Goal: Transaction & Acquisition: Purchase product/service

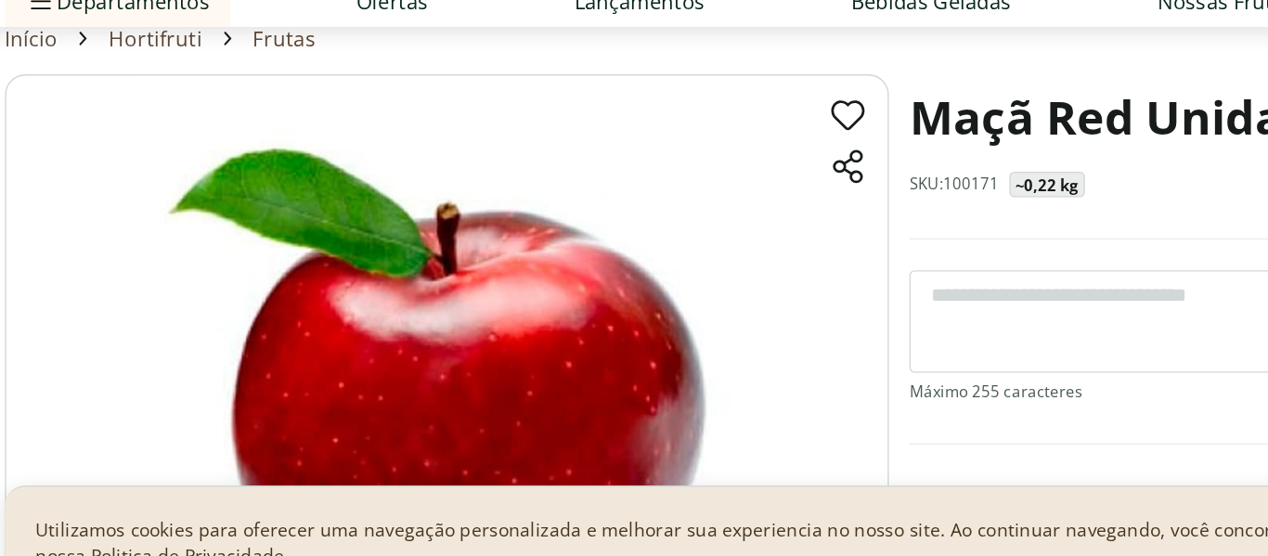
scroll to position [65, 0]
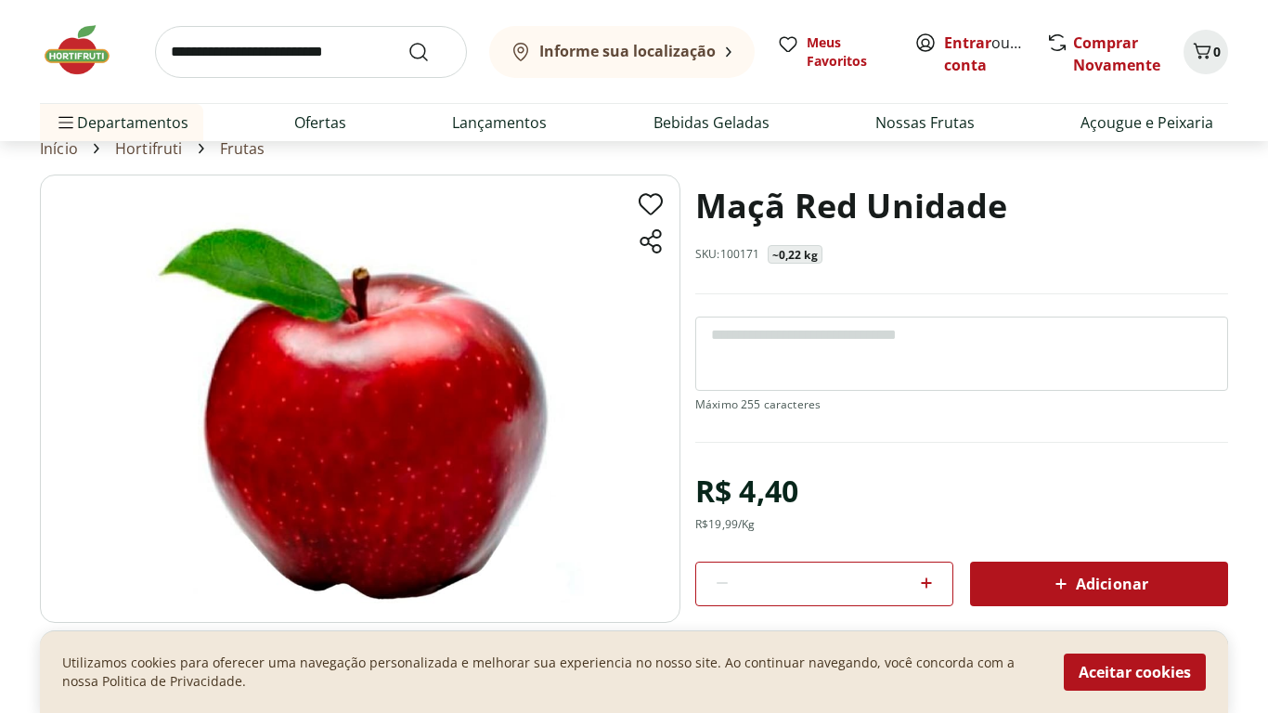
click at [931, 555] on icon at bounding box center [927, 583] width 22 height 22
click at [935, 555] on icon at bounding box center [927, 583] width 22 height 22
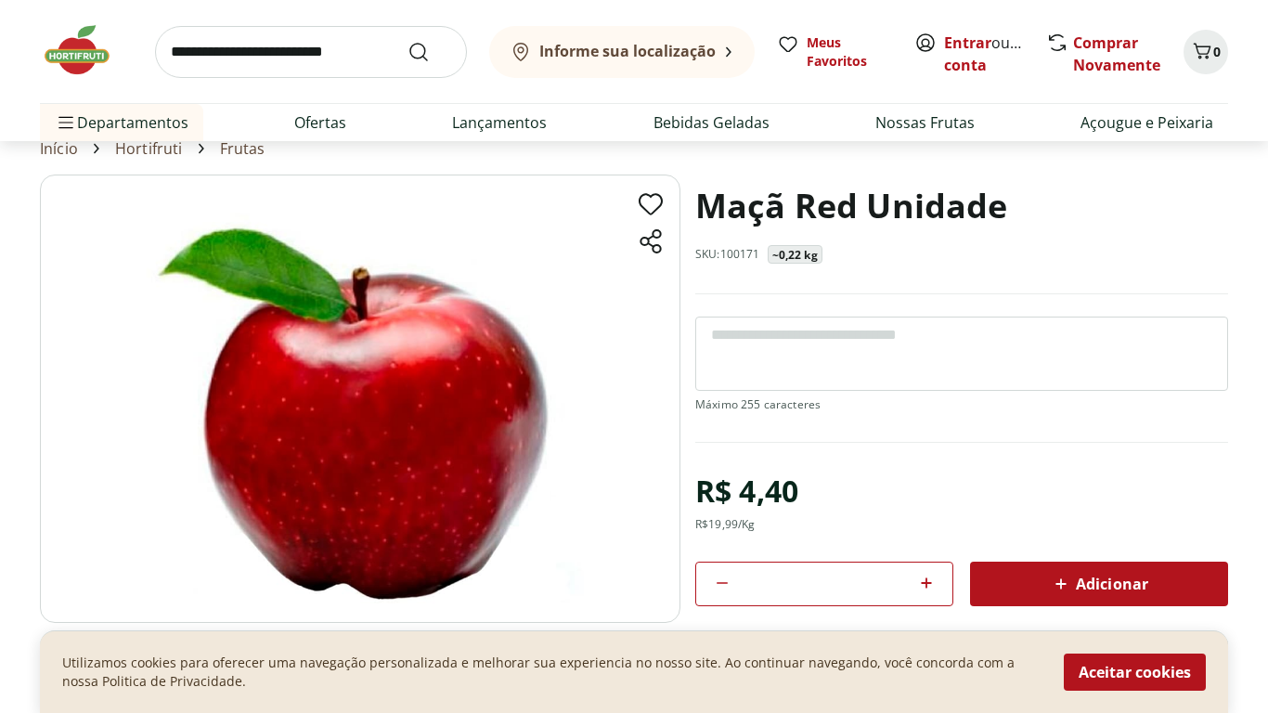
click at [935, 555] on icon at bounding box center [927, 583] width 22 height 22
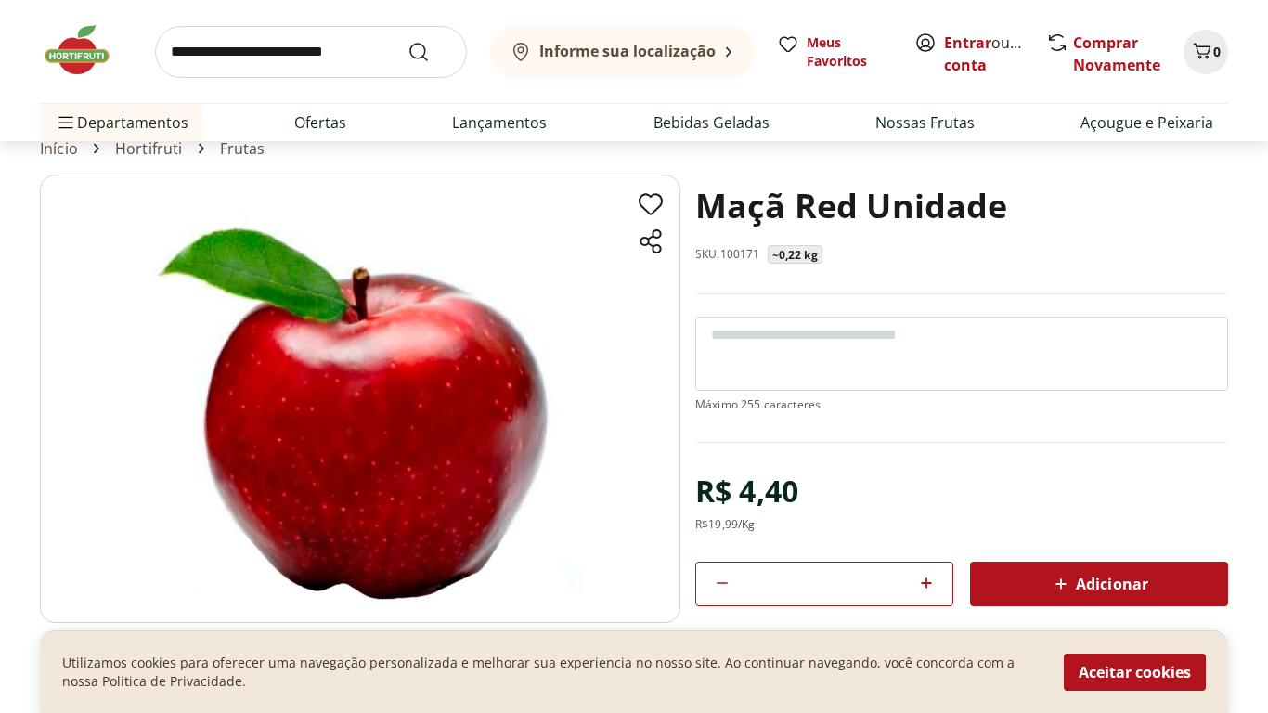
click at [935, 555] on icon at bounding box center [927, 583] width 22 height 22
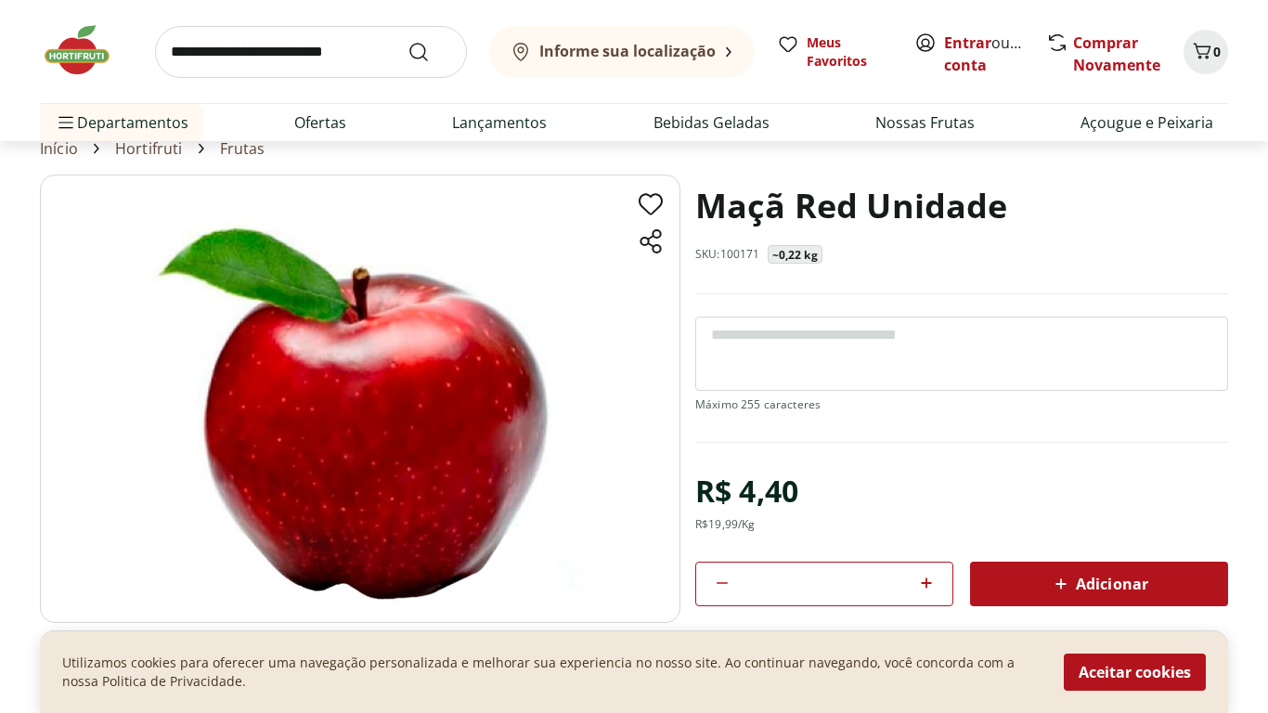
click at [931, 555] on icon at bounding box center [927, 583] width 22 height 22
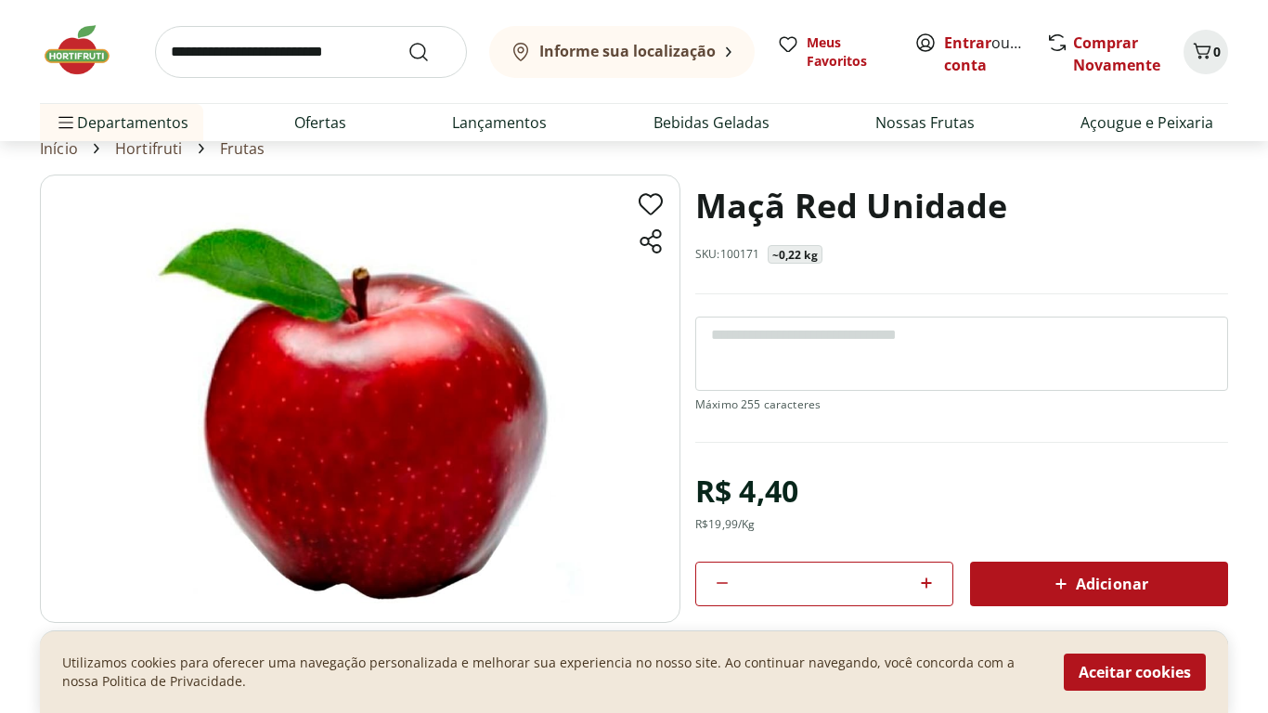
click at [931, 555] on icon at bounding box center [927, 583] width 22 height 22
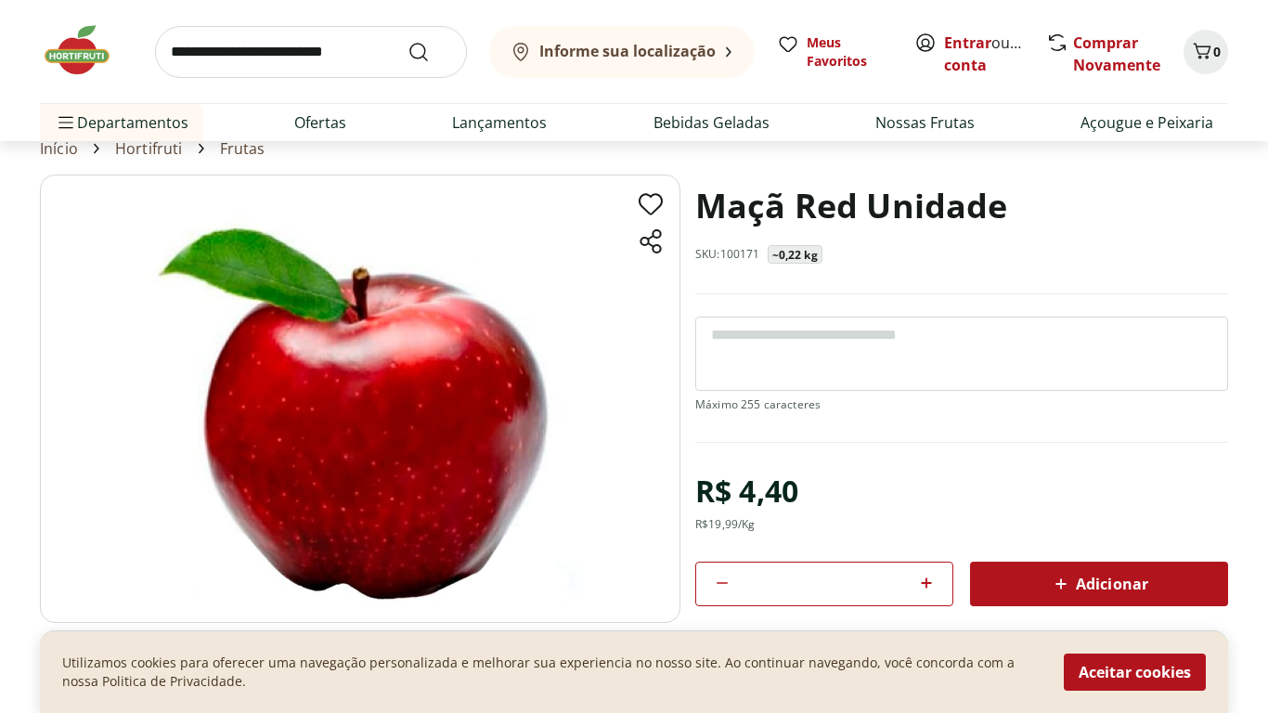
click at [879, 555] on input "**" at bounding box center [824, 584] width 167 height 20
click at [918, 555] on icon at bounding box center [927, 583] width 22 height 22
type input "*"
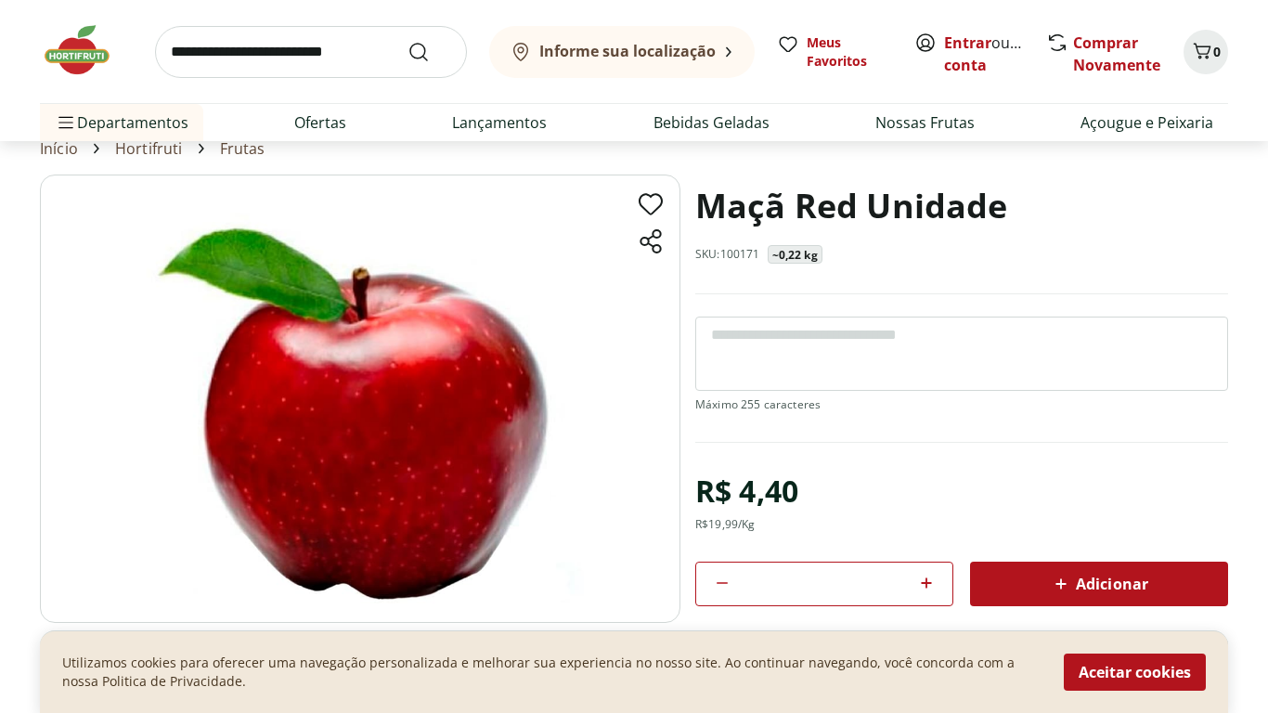
click at [1033, 555] on div "Adicionar" at bounding box center [1099, 583] width 228 height 33
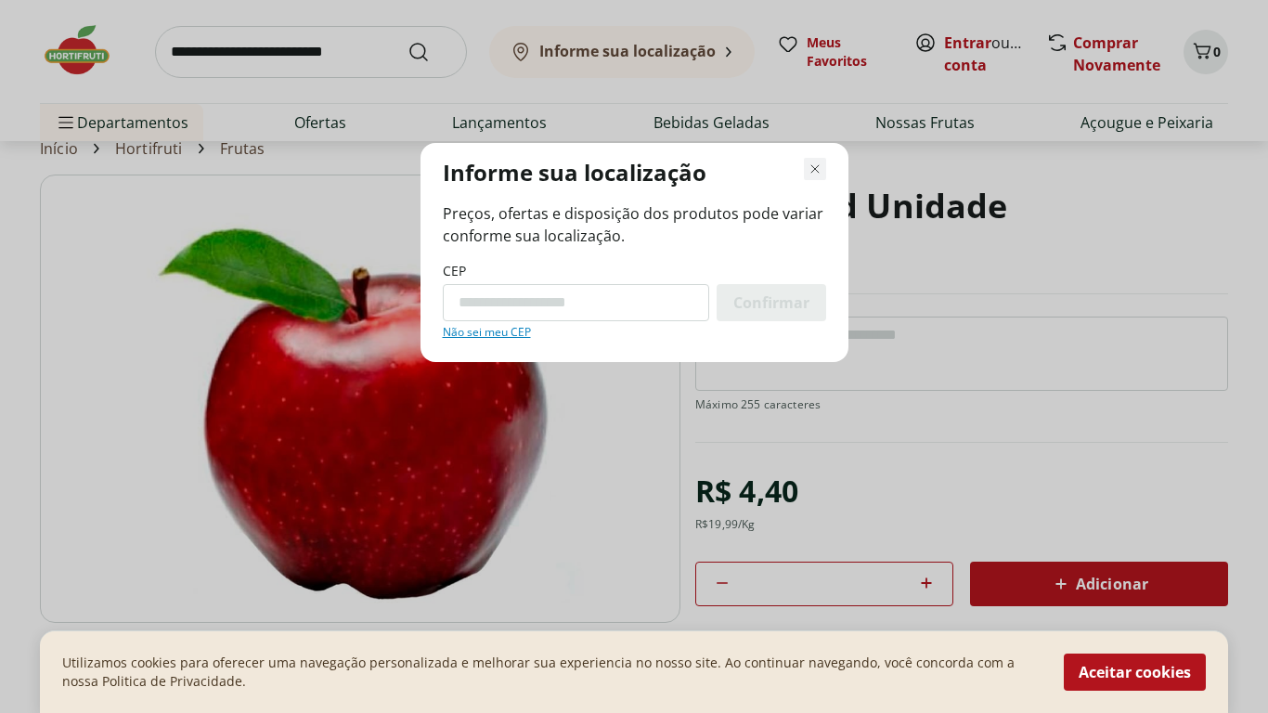
click at [813, 170] on use "Fechar modal de regionalização" at bounding box center [815, 169] width 13 height 13
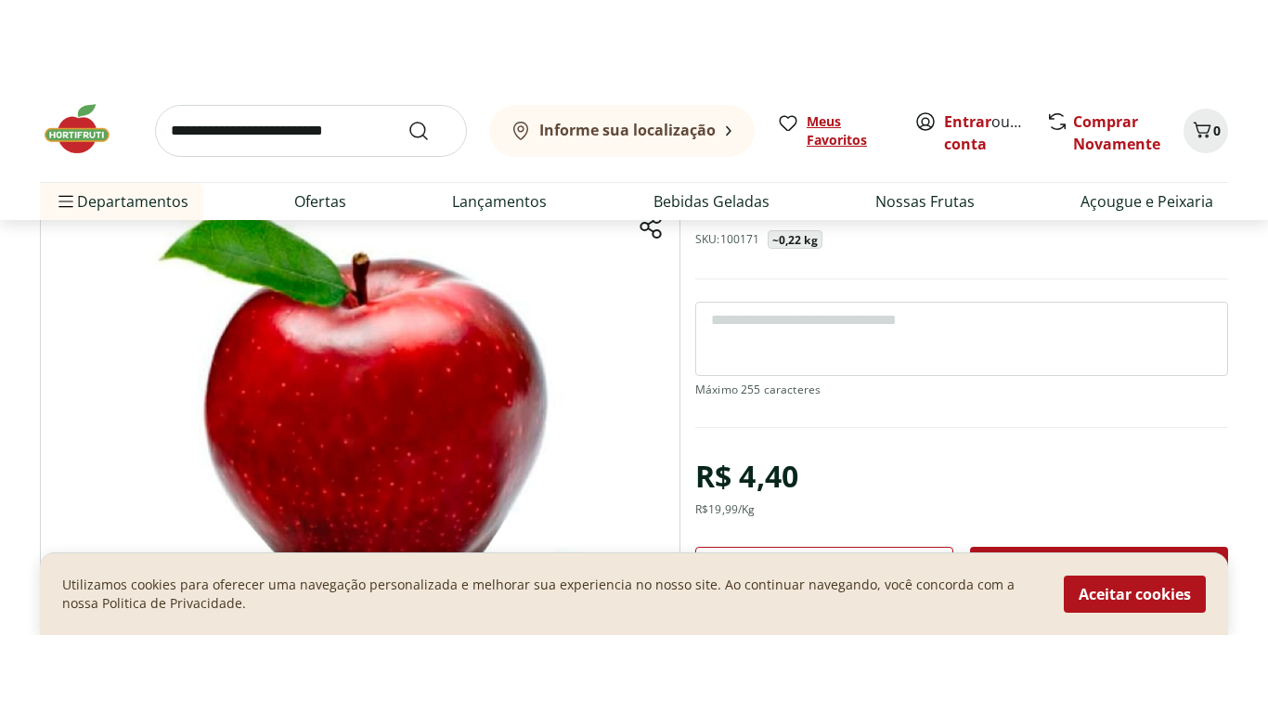
scroll to position [157, 0]
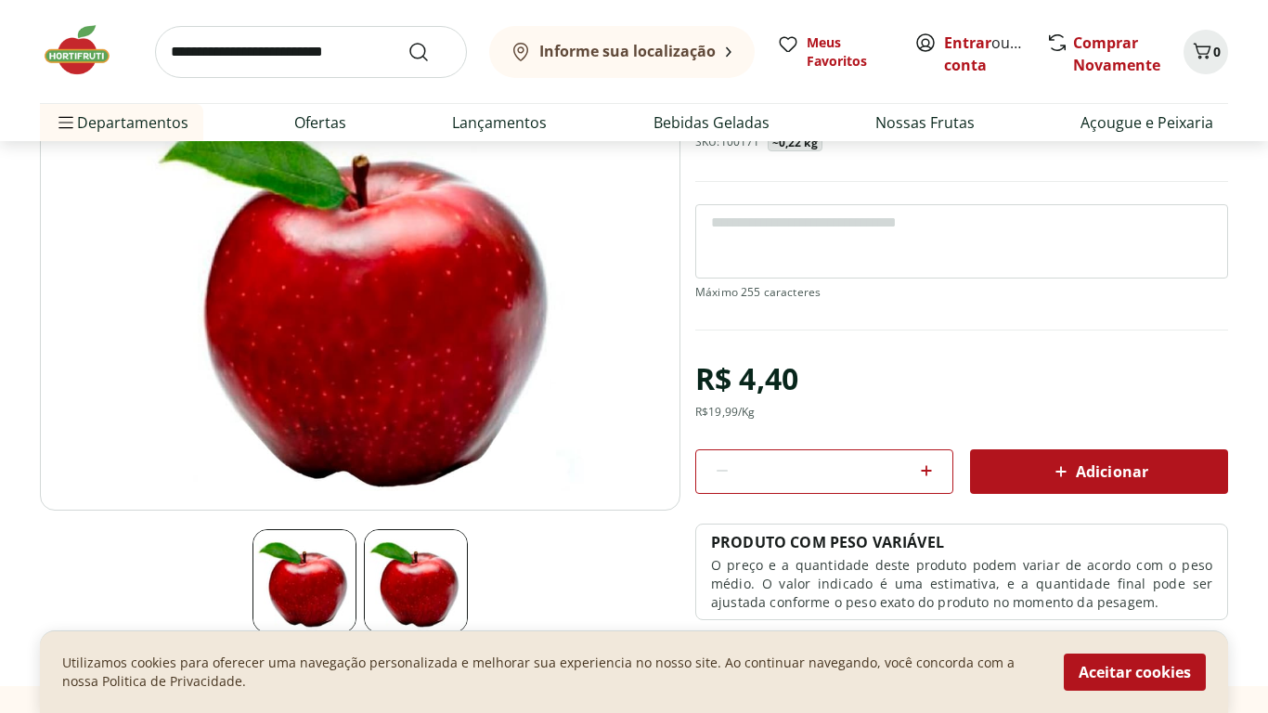
scroll to position [179, 0]
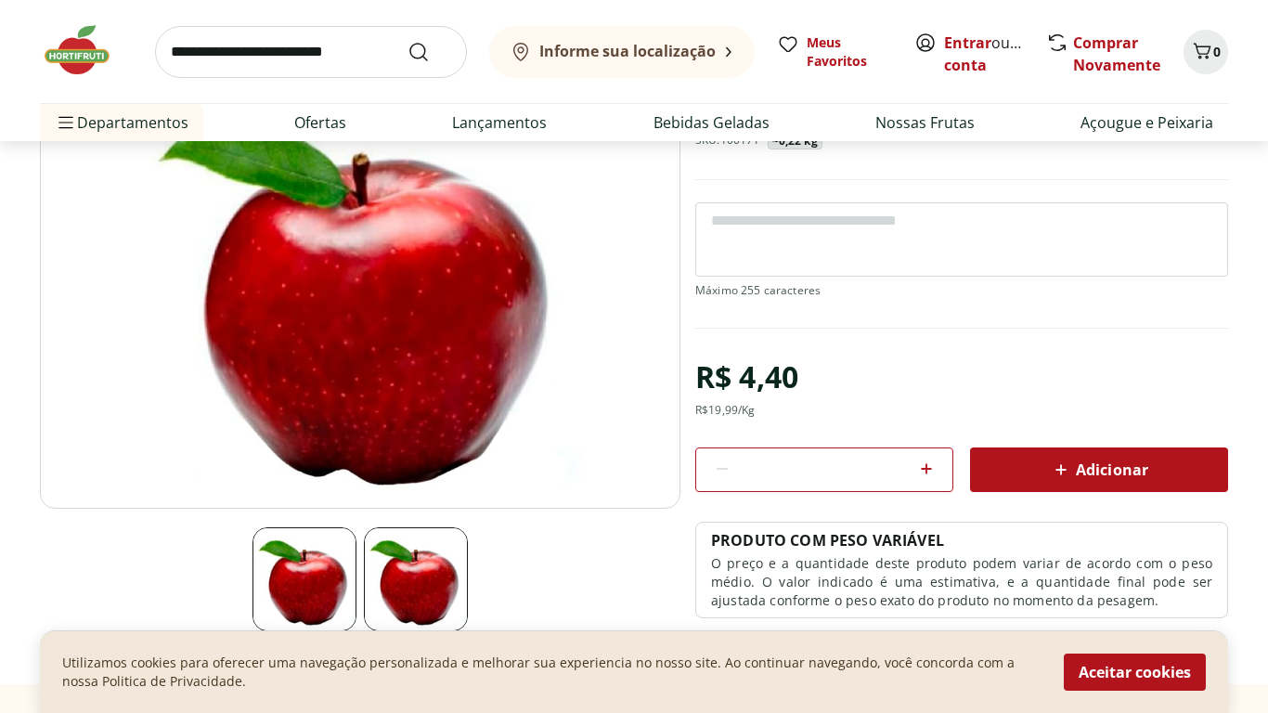
click at [745, 388] on div "R$ 4,40" at bounding box center [747, 377] width 103 height 52
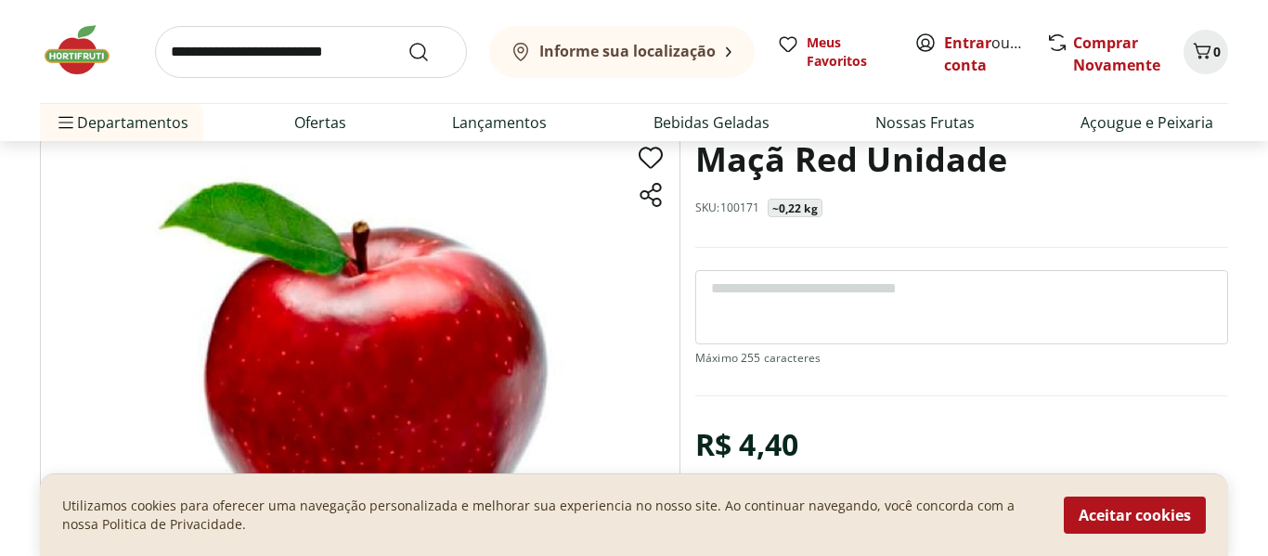
scroll to position [149, 0]
